Goal: Task Accomplishment & Management: Use online tool/utility

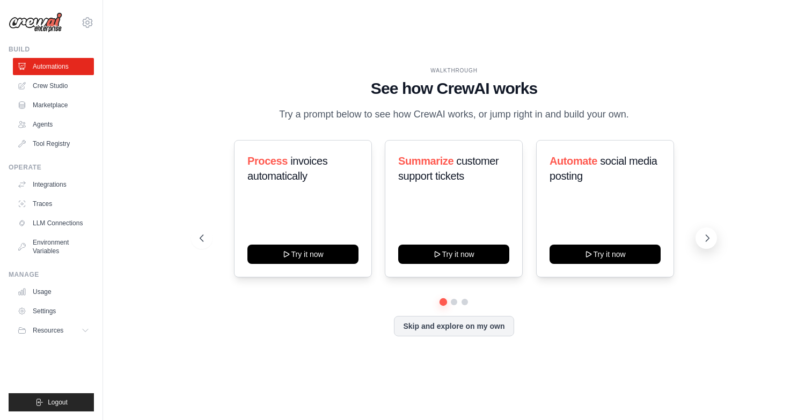
click at [706, 239] on icon at bounding box center [707, 238] width 11 height 11
click at [179, 210] on div "WALKTHROUGH See how CrewAI works Try a prompt below to see how CrewAI works, or…" at bounding box center [453, 210] width 667 height 399
click at [178, 213] on div "WALKTHROUGH See how CrewAI works Try a prompt below to see how CrewAI works, or…" at bounding box center [453, 210] width 667 height 399
click at [206, 222] on div "Triage GitHub issues Try it now Generate weekly reports Try it now Analyze cust…" at bounding box center [454, 208] width 508 height 137
click at [209, 236] on button at bounding box center [201, 238] width 21 height 21
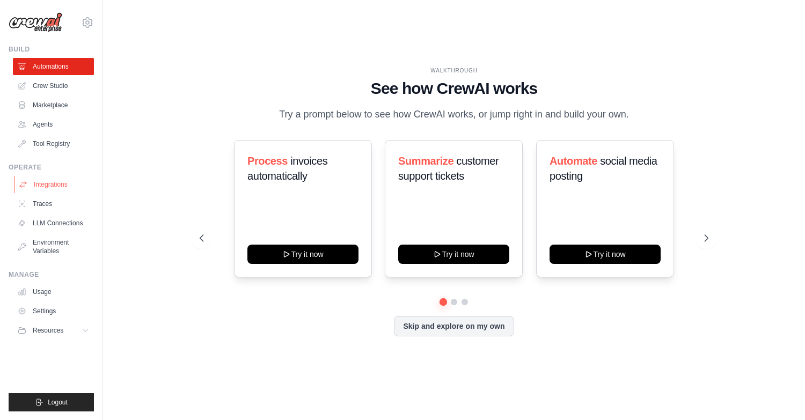
click at [56, 186] on link "Integrations" at bounding box center [54, 184] width 81 height 17
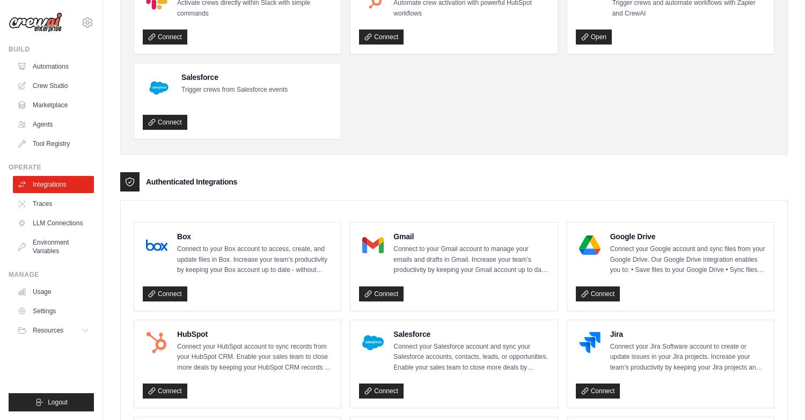
scroll to position [105, 0]
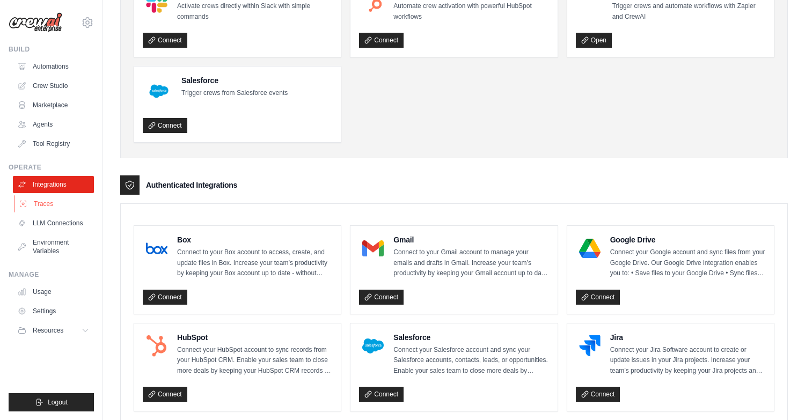
click at [47, 208] on link "Traces" at bounding box center [54, 203] width 81 height 17
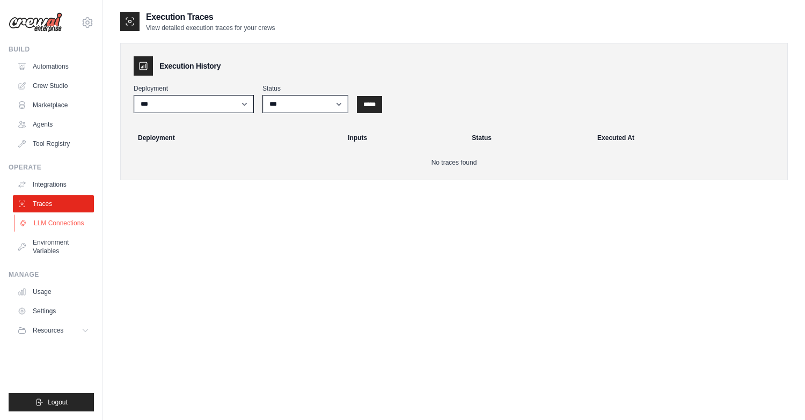
click at [48, 229] on link "LLM Connections" at bounding box center [54, 223] width 81 height 17
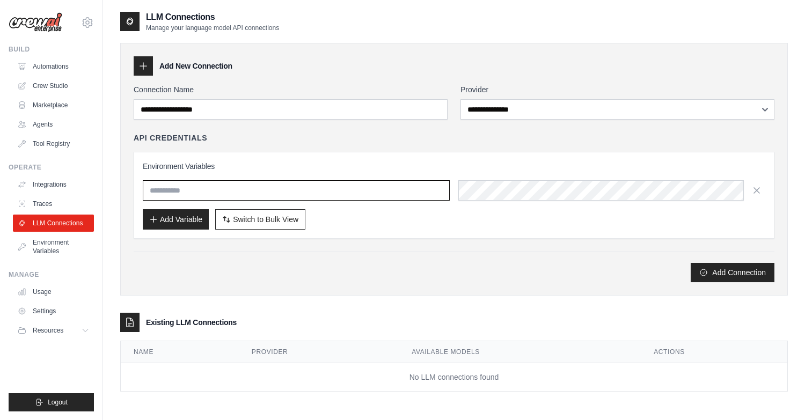
click at [261, 197] on input "text" at bounding box center [296, 190] width 307 height 20
click at [139, 66] on icon at bounding box center [143, 66] width 11 height 11
click at [149, 67] on div at bounding box center [143, 65] width 19 height 19
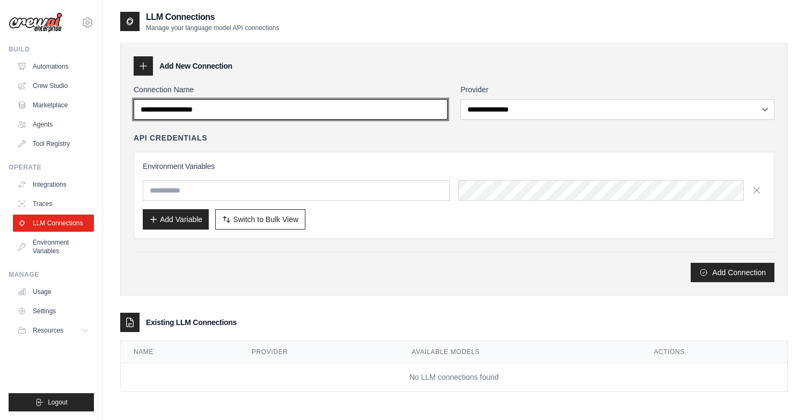
click at [212, 109] on input "Connection Name" at bounding box center [291, 109] width 314 height 20
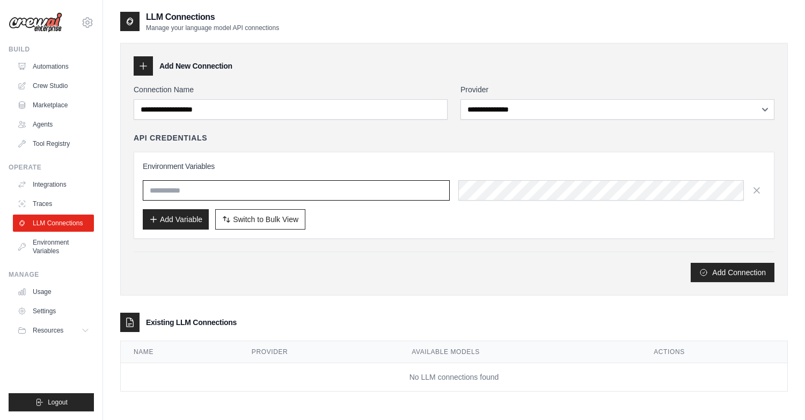
click at [318, 200] on input "text" at bounding box center [296, 190] width 307 height 20
click at [64, 245] on link "Environment Variables" at bounding box center [54, 247] width 81 height 26
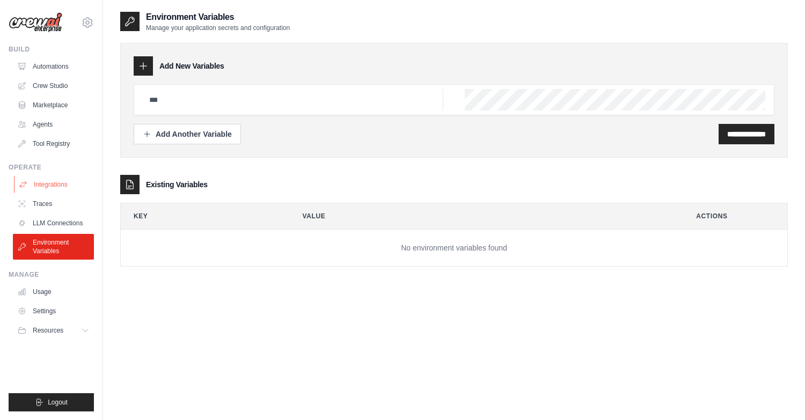
click at [54, 184] on link "Integrations" at bounding box center [54, 184] width 81 height 17
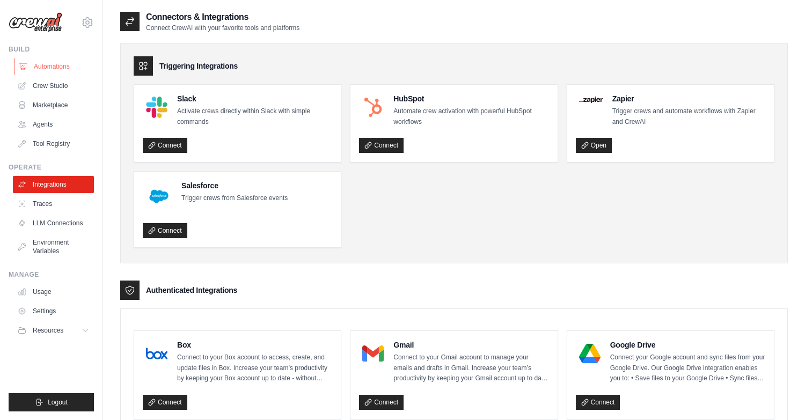
click at [70, 63] on link "Automations" at bounding box center [54, 66] width 81 height 17
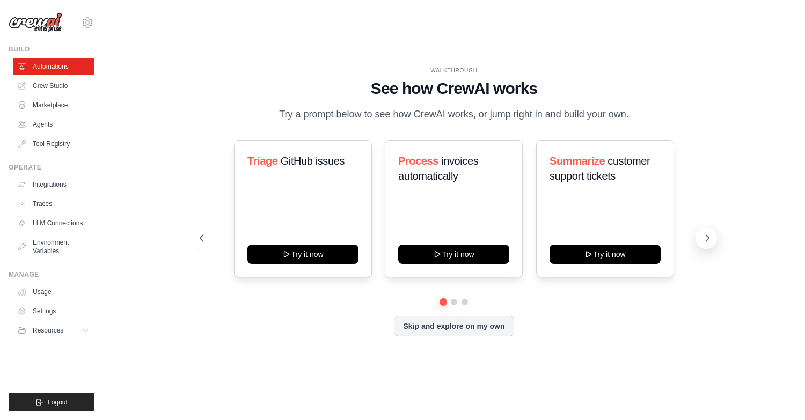
click at [707, 238] on icon at bounding box center [707, 238] width 11 height 11
click at [712, 232] on button at bounding box center [705, 238] width 21 height 21
click at [712, 241] on icon at bounding box center [707, 238] width 11 height 11
click at [445, 327] on button "Skip and explore on my own" at bounding box center [454, 325] width 120 height 20
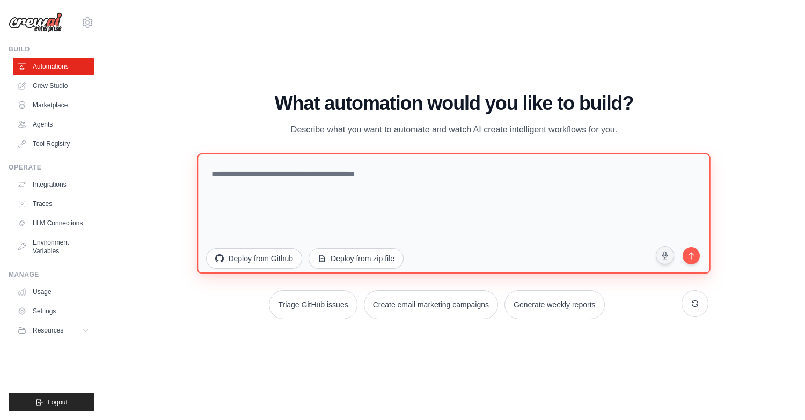
click at [379, 197] on textarea at bounding box center [453, 213] width 513 height 120
click at [384, 192] on textarea at bounding box center [453, 213] width 513 height 120
type textarea "*"
type textarea "**********"
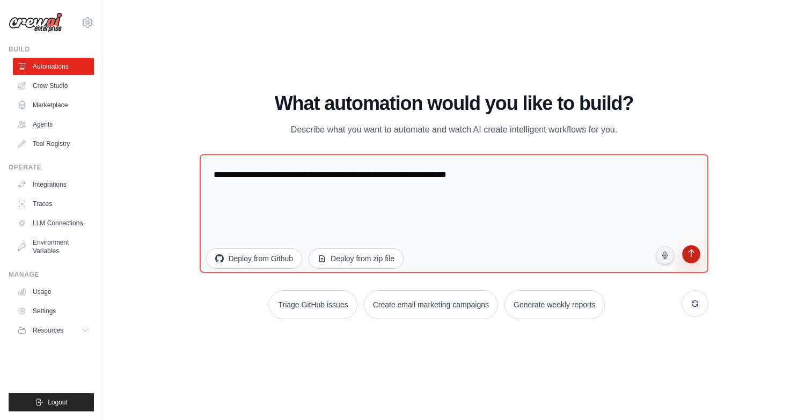
click at [689, 262] on button "submit" at bounding box center [690, 255] width 20 height 20
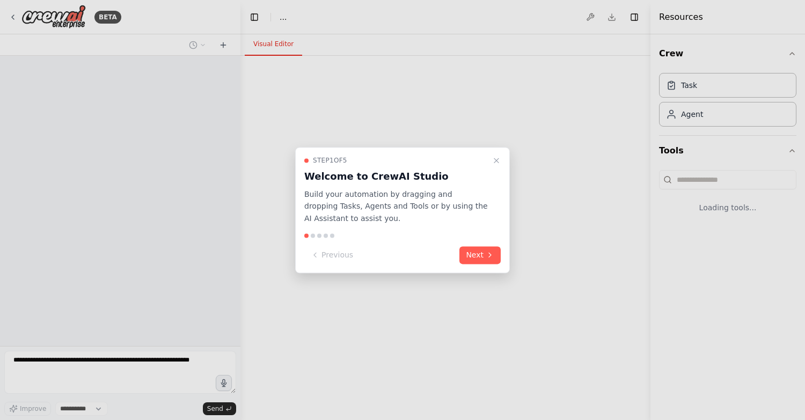
select select "****"
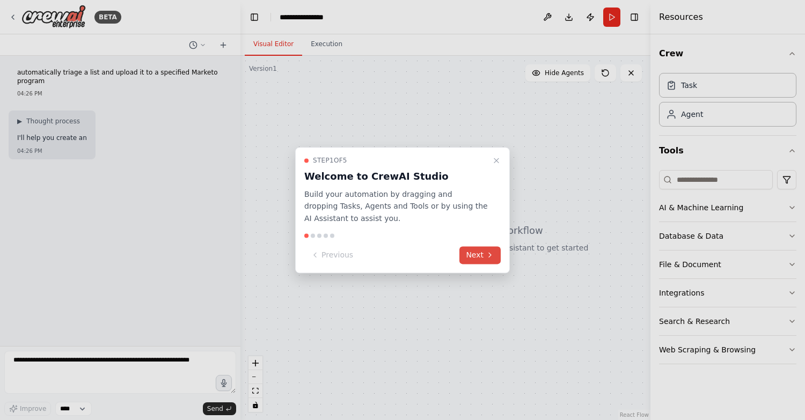
click at [485, 253] on button "Next" at bounding box center [479, 255] width 41 height 18
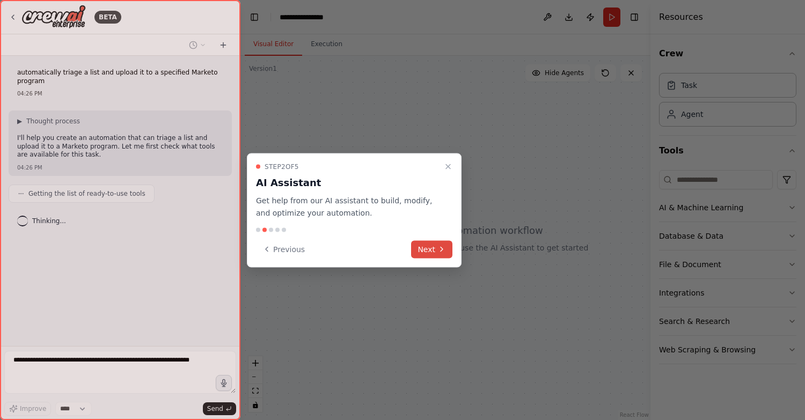
click at [429, 253] on button "Next" at bounding box center [431, 249] width 41 height 18
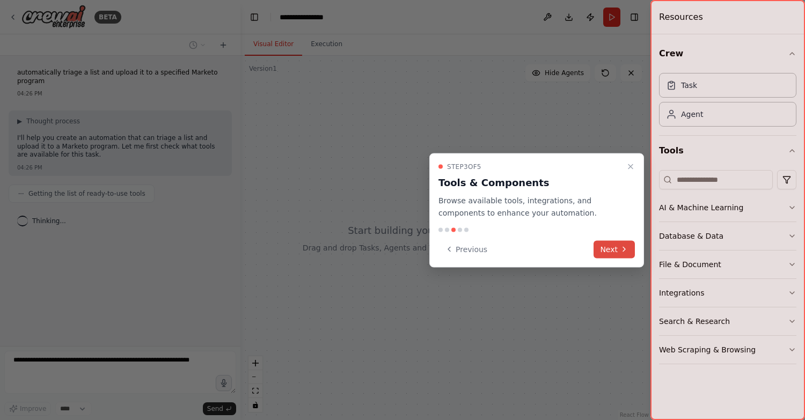
click at [618, 246] on button "Next" at bounding box center [613, 249] width 41 height 18
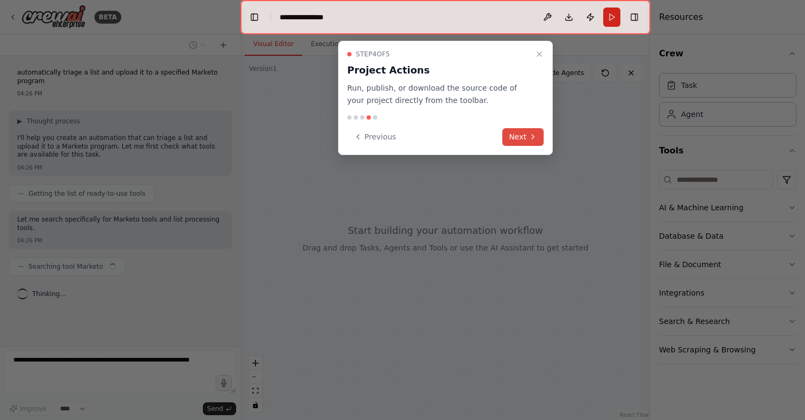
click at [526, 138] on button "Next" at bounding box center [522, 137] width 41 height 18
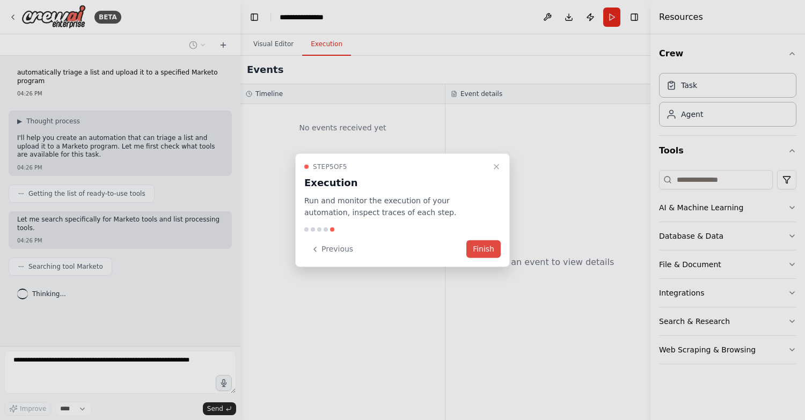
click at [489, 245] on button "Finish" at bounding box center [483, 249] width 34 height 18
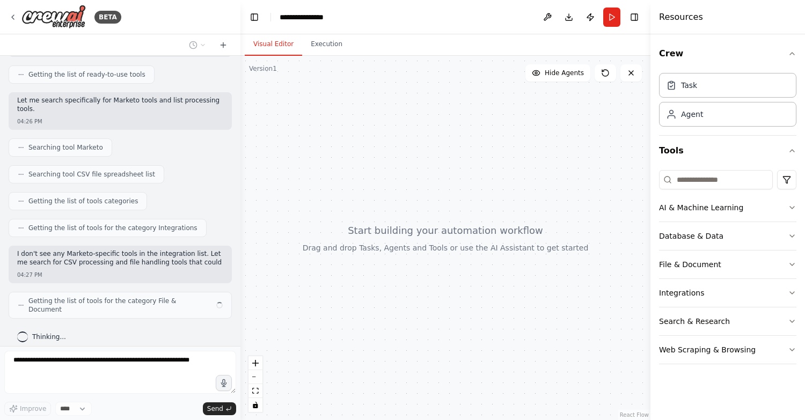
scroll to position [128, 0]
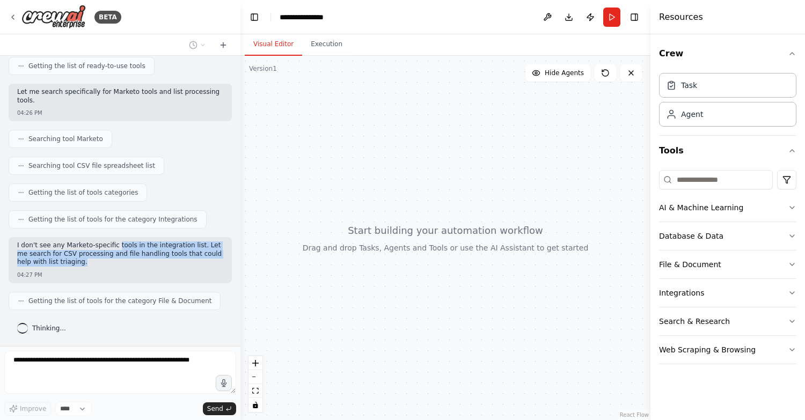
drag, startPoint x: 147, startPoint y: 258, endPoint x: 118, endPoint y: 245, distance: 32.2
click at [118, 245] on p "I don't see any Marketo-specific tools in the integration list. Let me search f…" at bounding box center [120, 253] width 206 height 25
drag, startPoint x: 118, startPoint y: 245, endPoint x: 164, endPoint y: 267, distance: 51.6
click at [164, 267] on div "I don't see any Marketo-specific tools in the integration list. Let me search f…" at bounding box center [120, 254] width 206 height 27
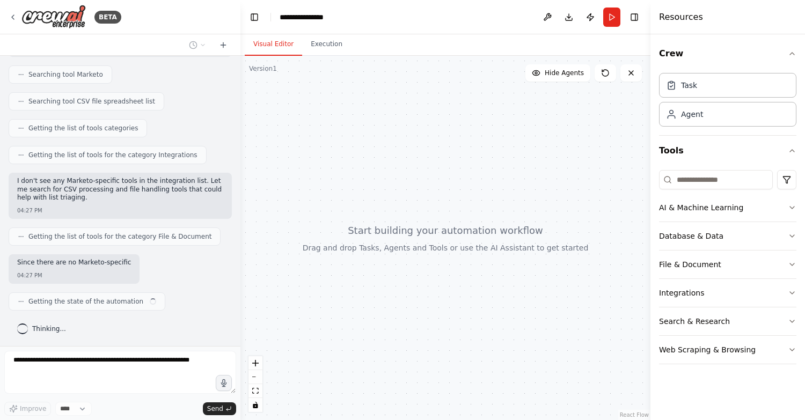
click at [164, 267] on div "Since there are no Marketo-specific 04:27 PM" at bounding box center [120, 269] width 223 height 30
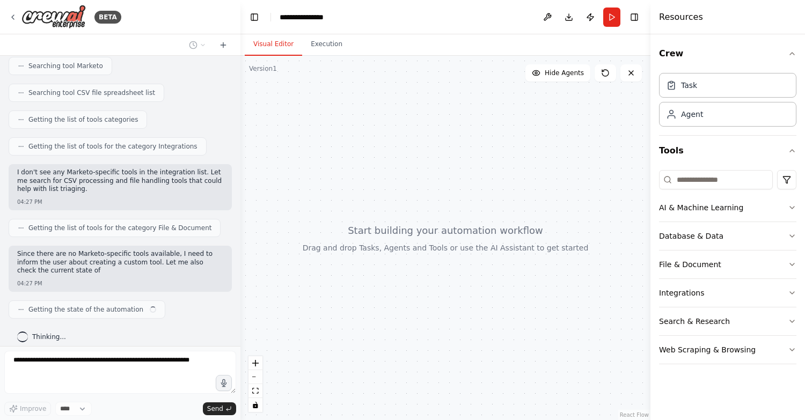
scroll to position [209, 0]
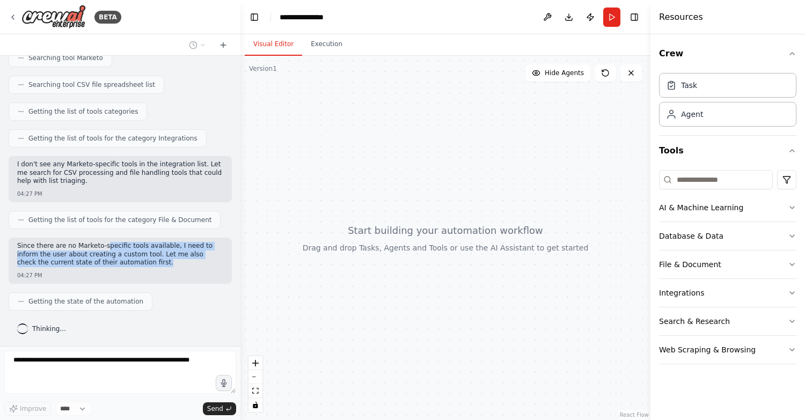
drag, startPoint x: 167, startPoint y: 266, endPoint x: 105, endPoint y: 250, distance: 64.4
click at [105, 250] on p "Since there are no Marketo-specific tools available, I need to inform the user …" at bounding box center [120, 254] width 206 height 25
drag, startPoint x: 105, startPoint y: 250, endPoint x: 150, endPoint y: 262, distance: 46.4
click at [150, 262] on p "Since there are no Marketo-specific tools available, I need to inform the user …" at bounding box center [120, 254] width 206 height 25
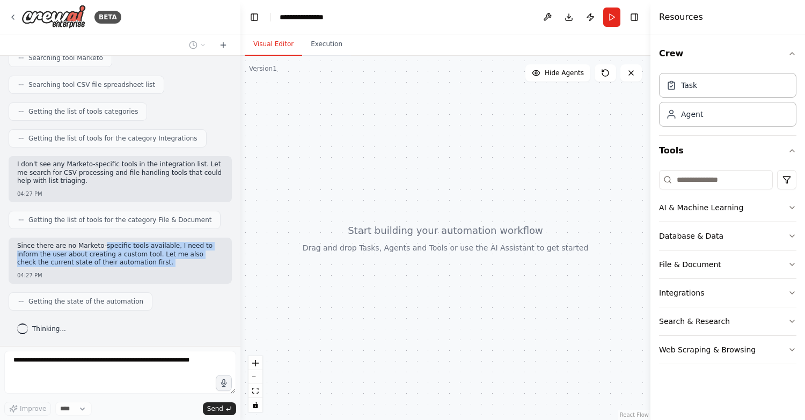
click at [150, 262] on p "Since there are no Marketo-specific tools available, I need to inform the user …" at bounding box center [120, 254] width 206 height 25
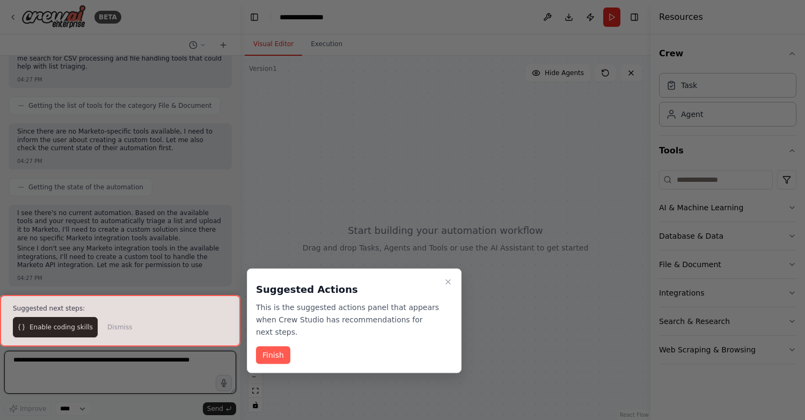
scroll to position [331, 0]
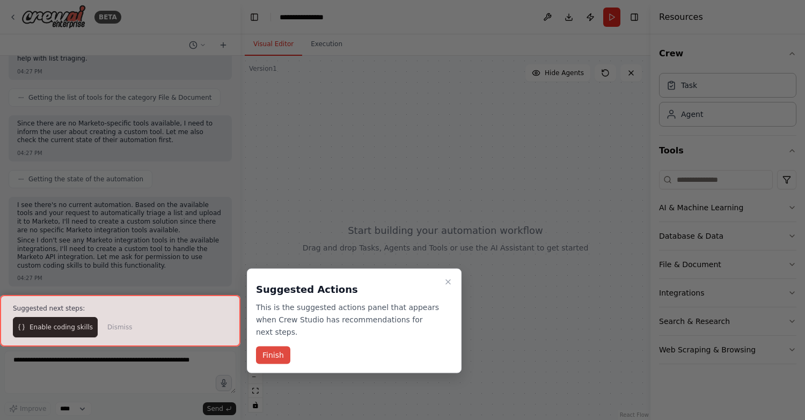
click at [281, 356] on button "Finish" at bounding box center [273, 356] width 34 height 18
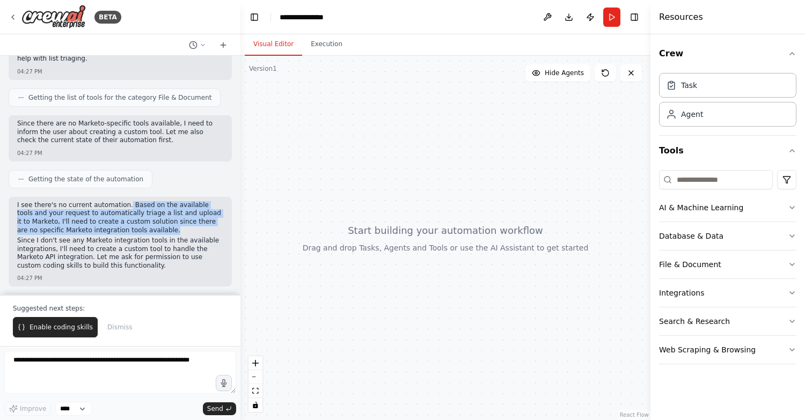
drag, startPoint x: 126, startPoint y: 205, endPoint x: 160, endPoint y: 229, distance: 42.0
click at [160, 229] on p "I see there's no current automation. Based on the available tools and your requ…" at bounding box center [120, 217] width 206 height 33
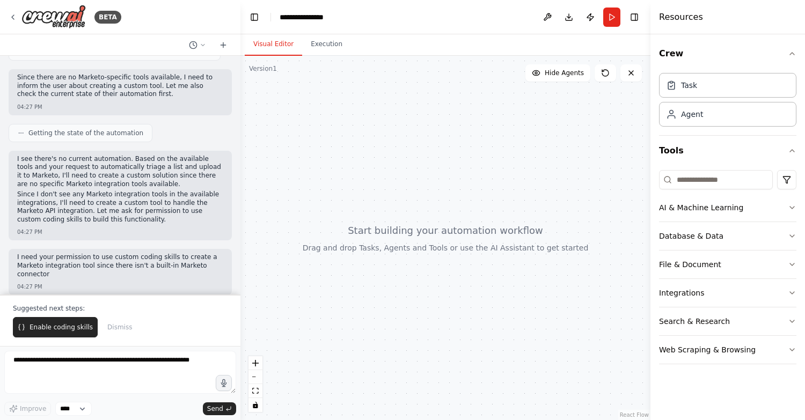
drag, startPoint x: 158, startPoint y: 224, endPoint x: 124, endPoint y: 210, distance: 36.1
click at [124, 210] on p "Since I don't see any Marketo integration tools in the available integrations, …" at bounding box center [120, 206] width 206 height 33
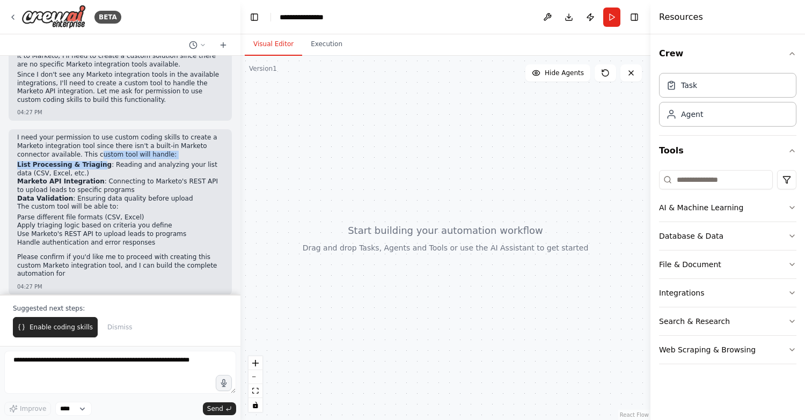
scroll to position [505, 0]
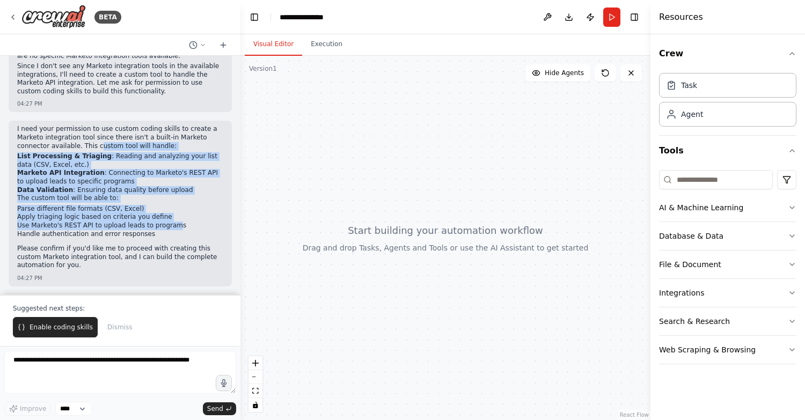
drag, startPoint x: 97, startPoint y: 156, endPoint x: 173, endPoint y: 224, distance: 102.2
click at [173, 223] on div "I need your permission to use custom coding skills to create a Marketo integrat…" at bounding box center [120, 198] width 206 height 147
click at [173, 224] on li "Use Marketo's REST API to upload leads to programs" at bounding box center [120, 226] width 206 height 9
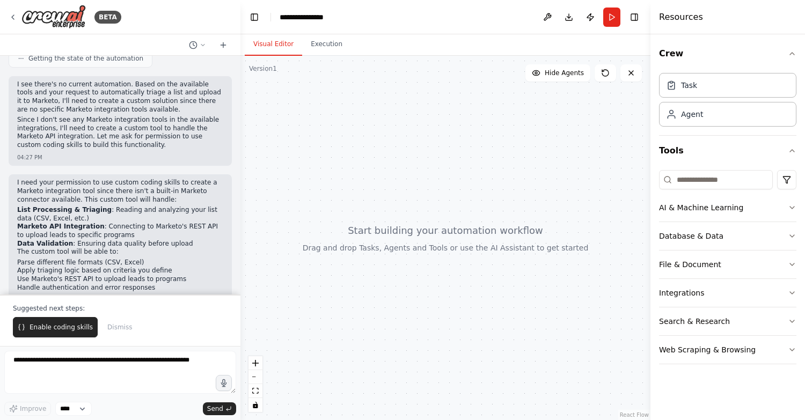
scroll to position [459, 0]
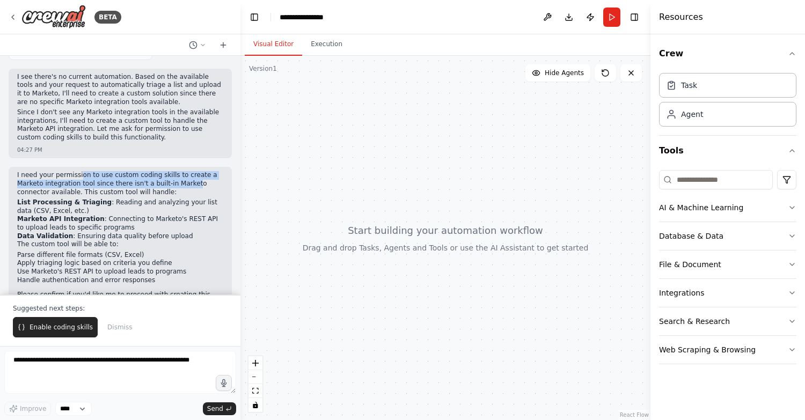
drag, startPoint x: 192, startPoint y: 187, endPoint x: 79, endPoint y: 174, distance: 113.4
click at [79, 174] on p "I need your permission to use custom coding skills to create a Marketo integrat…" at bounding box center [120, 183] width 206 height 25
drag, startPoint x: 79, startPoint y: 174, endPoint x: 190, endPoint y: 195, distance: 112.9
click at [190, 195] on p "I need your permission to use custom coding skills to create a Marketo integrat…" at bounding box center [120, 183] width 206 height 25
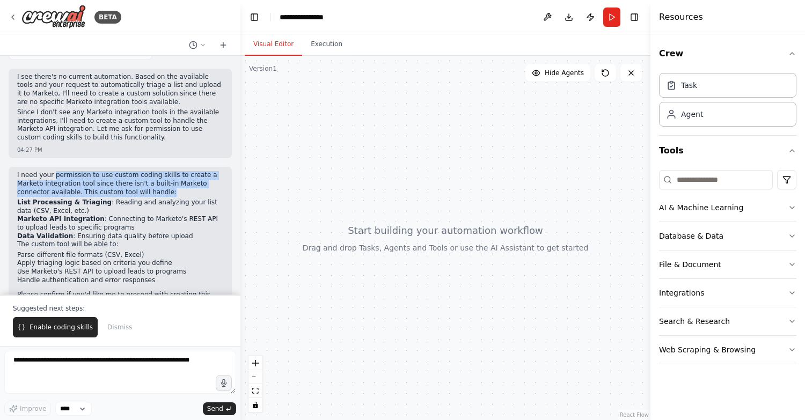
click at [190, 195] on p "I need your permission to use custom coding skills to create a Marketo integrat…" at bounding box center [120, 183] width 206 height 25
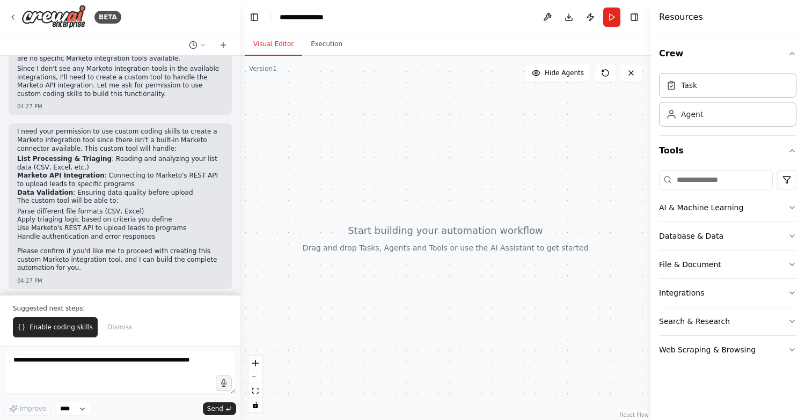
scroll to position [505, 0]
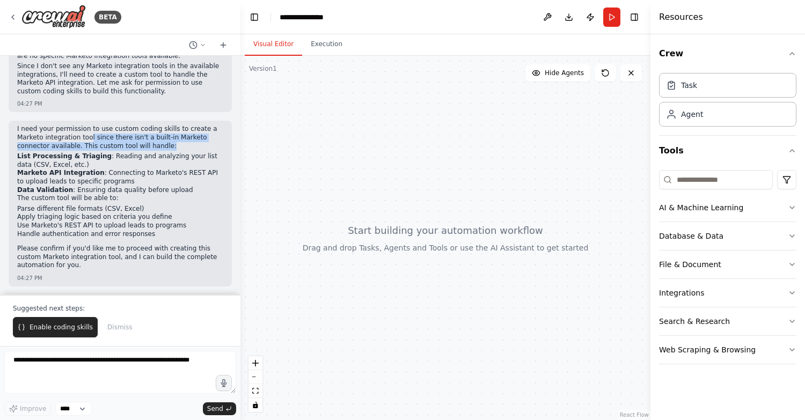
drag, startPoint x: 166, startPoint y: 143, endPoint x: 87, endPoint y: 140, distance: 78.9
click at [87, 140] on p "I need your permission to use custom coding skills to create a Marketo integrat…" at bounding box center [120, 137] width 206 height 25
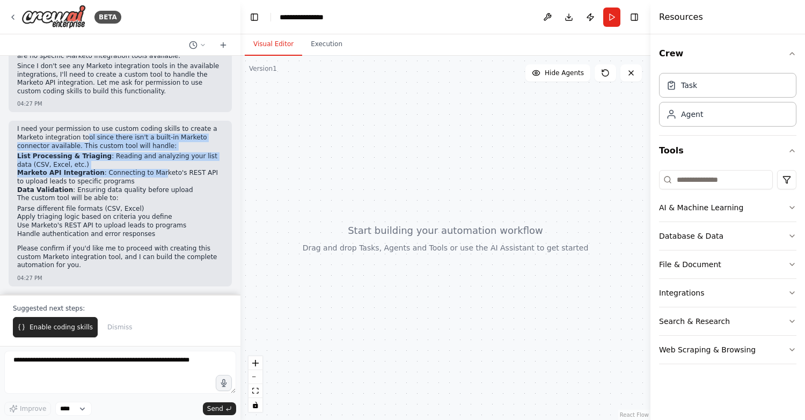
drag, startPoint x: 84, startPoint y: 140, endPoint x: 154, endPoint y: 175, distance: 78.5
click at [154, 174] on div "I need your permission to use custom coding skills to create a Marketo integrat…" at bounding box center [120, 198] width 206 height 147
click at [154, 175] on li "Marketo API Integration : Connecting to Marketo's REST API to upload leads to s…" at bounding box center [120, 177] width 206 height 17
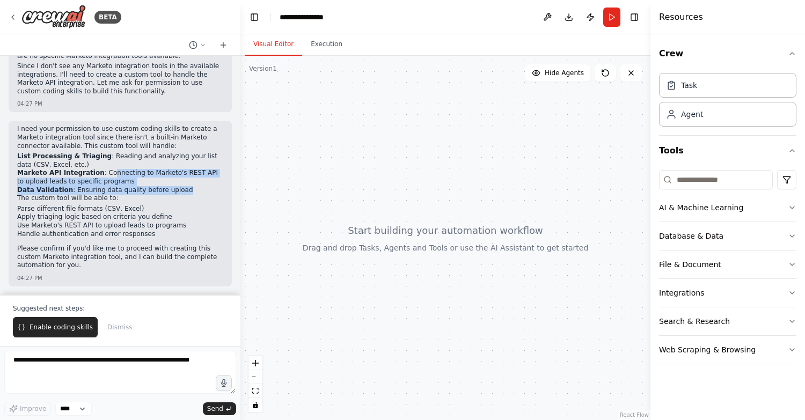
drag, startPoint x: 177, startPoint y: 192, endPoint x: 105, endPoint y: 170, distance: 75.2
click at [105, 170] on ol "List Processing & Triaging : Reading and analyzing your list data (CSV, Excel, …" at bounding box center [120, 173] width 206 height 42
click at [105, 170] on li "Marketo API Integration : Connecting to Marketo's REST API to upload leads to s…" at bounding box center [120, 177] width 206 height 17
drag, startPoint x: 105, startPoint y: 170, endPoint x: 168, endPoint y: 207, distance: 74.1
click at [168, 207] on div "I need your permission to use custom coding skills to create a Marketo integrat…" at bounding box center [120, 198] width 206 height 147
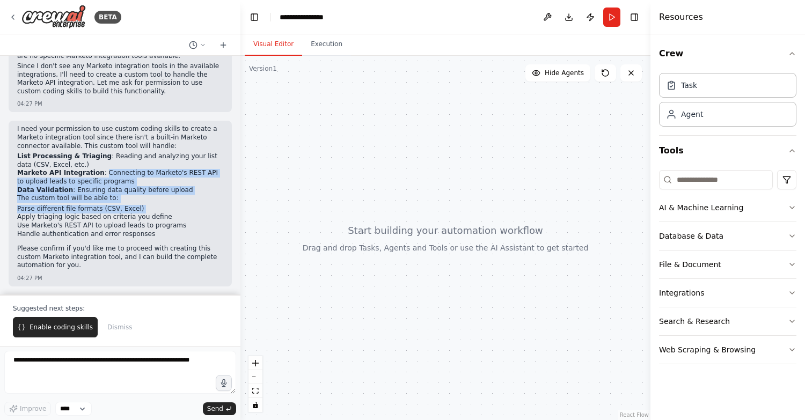
click at [168, 207] on li "Parse different file formats (CSV, Excel)" at bounding box center [120, 209] width 206 height 9
drag, startPoint x: 139, startPoint y: 193, endPoint x: 111, endPoint y: 165, distance: 39.8
click at [111, 165] on div "I need your permission to use custom coding skills to create a Marketo integrat…" at bounding box center [120, 198] width 206 height 147
click at [111, 165] on li "List Processing & Triaging : Reading and analyzing your list data (CSV, Excel, …" at bounding box center [120, 160] width 206 height 17
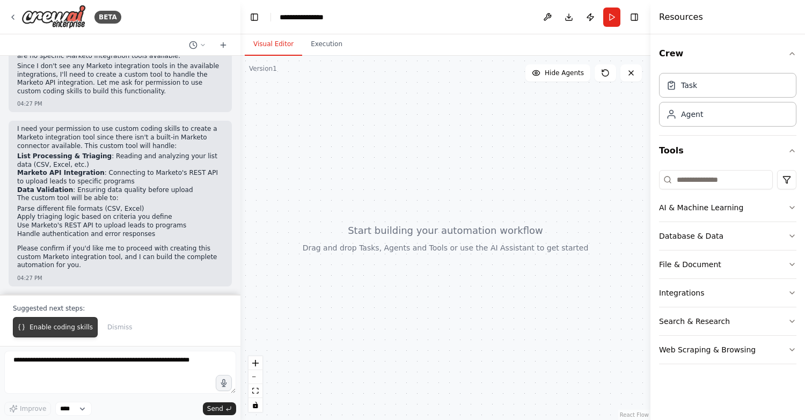
click at [58, 329] on span "Enable coding skills" at bounding box center [61, 327] width 63 height 9
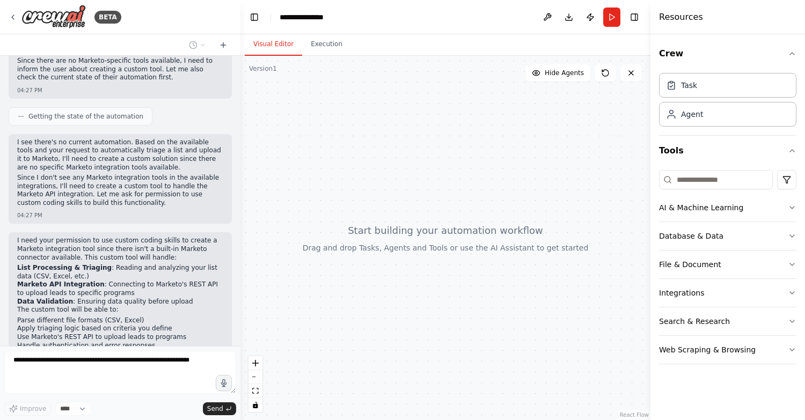
scroll to position [482, 0]
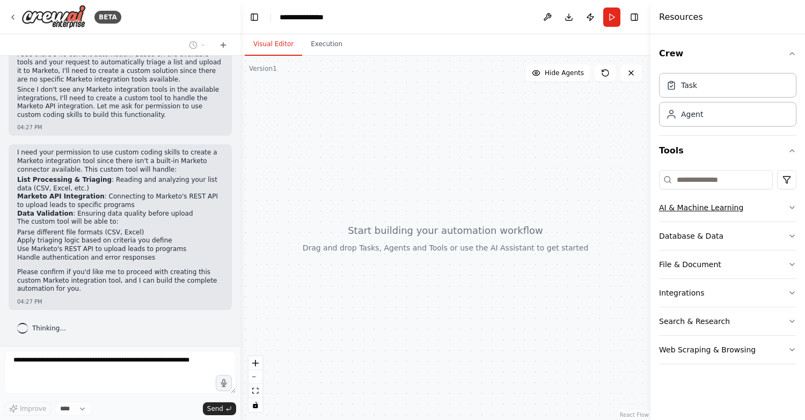
click at [717, 208] on div "AI & Machine Learning" at bounding box center [701, 207] width 84 height 11
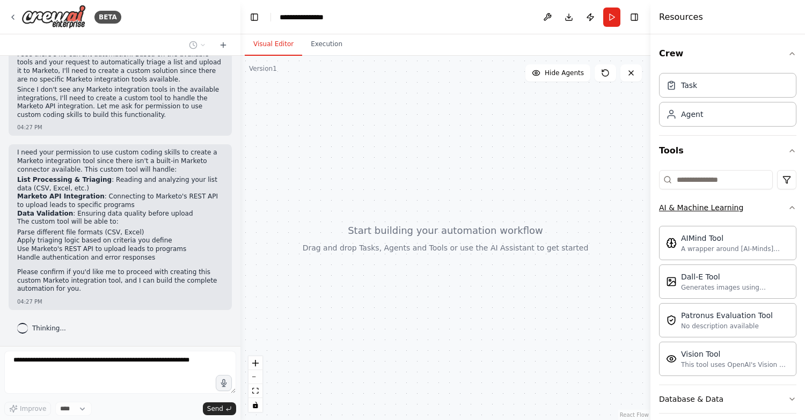
click at [768, 210] on button "AI & Machine Learning" at bounding box center [727, 208] width 137 height 28
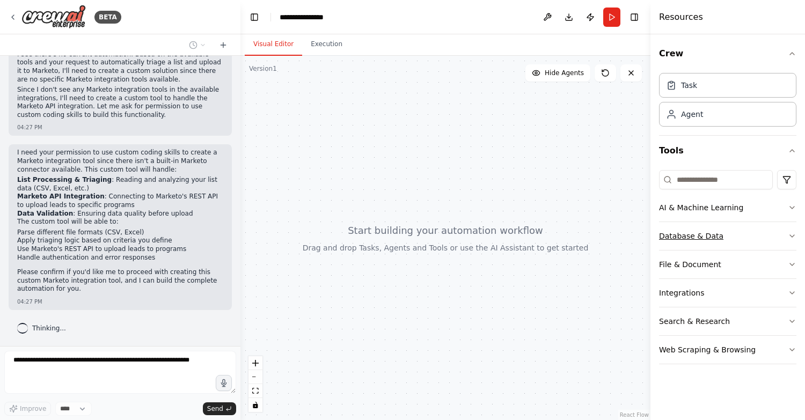
click at [768, 244] on button "Database & Data" at bounding box center [727, 236] width 137 height 28
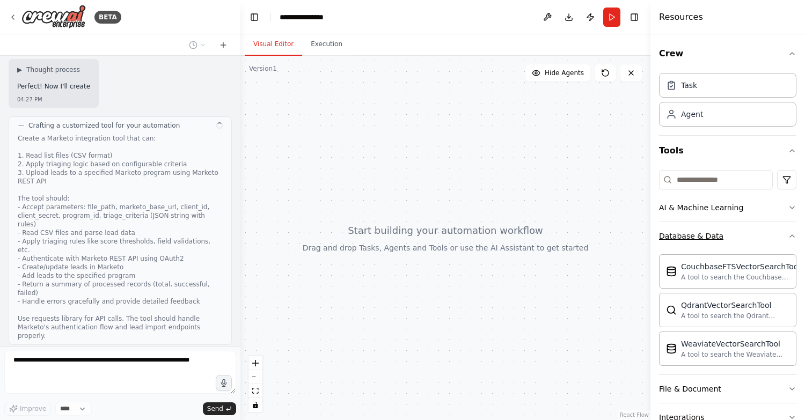
click at [768, 244] on button "Database & Data" at bounding box center [727, 236] width 137 height 28
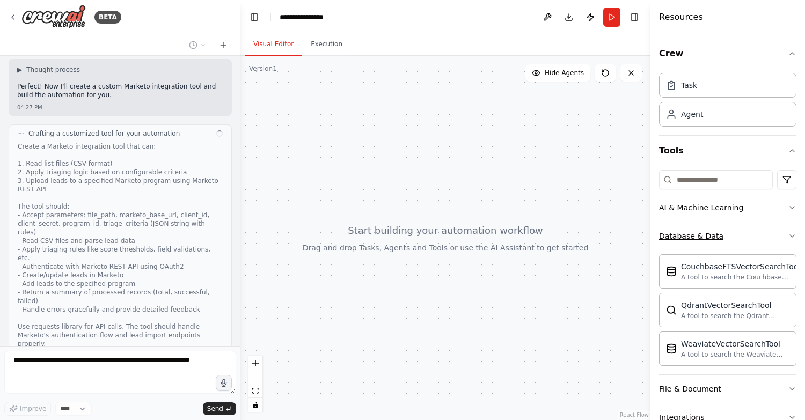
scroll to position [750, 0]
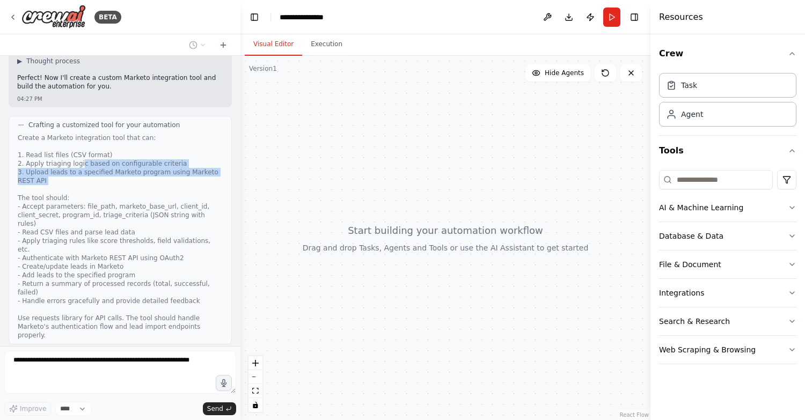
drag, startPoint x: 80, startPoint y: 160, endPoint x: 141, endPoint y: 198, distance: 71.3
click at [140, 194] on div "Create a Marketo integration tool that can: 1. Read list files (CSV format) 2. …" at bounding box center [120, 237] width 205 height 206
click at [141, 198] on div "Create a Marketo integration tool that can: 1. Read list files (CSV format) 2. …" at bounding box center [120, 237] width 205 height 206
